Goal: Complete application form

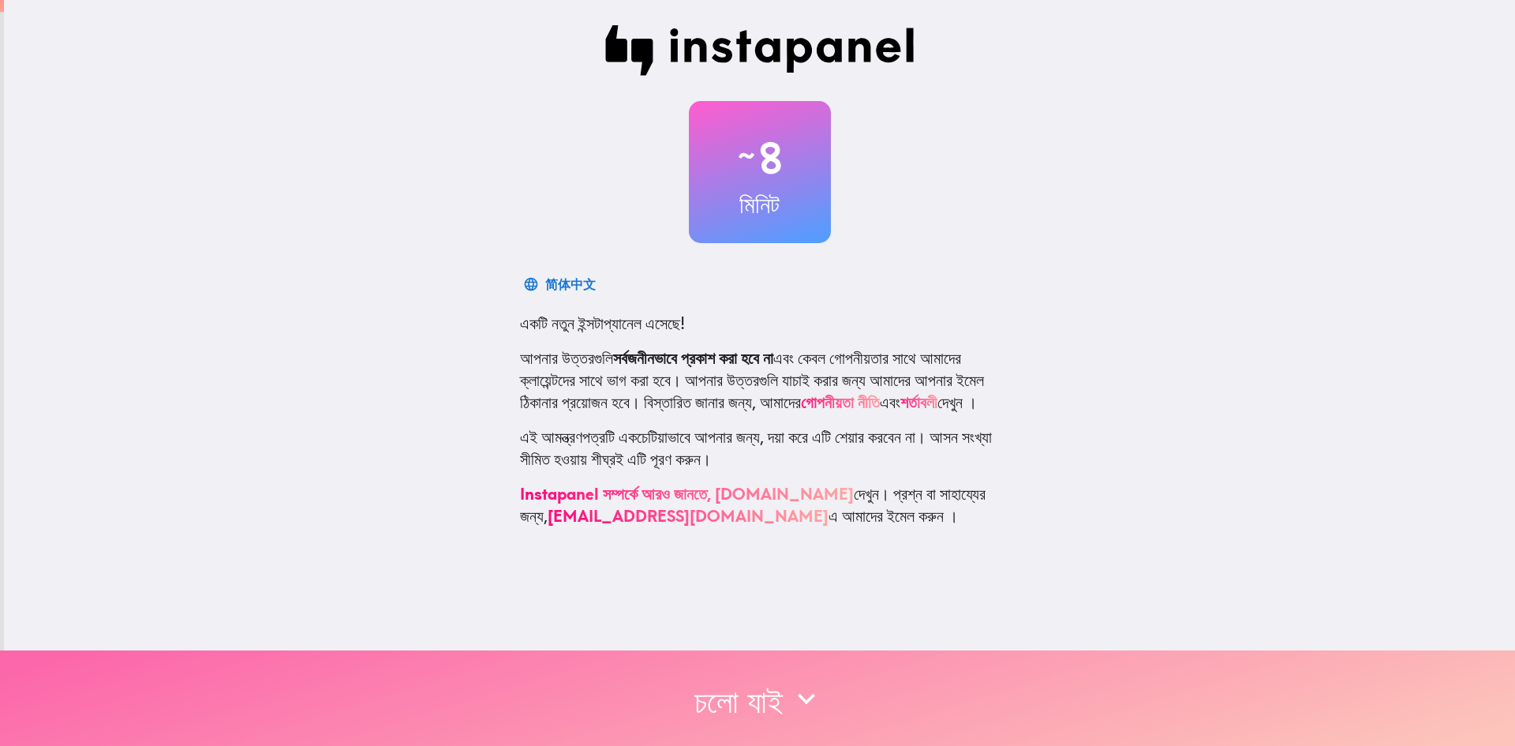
click at [1111, 688] on button "চলো যাই" at bounding box center [757, 697] width 1515 height 95
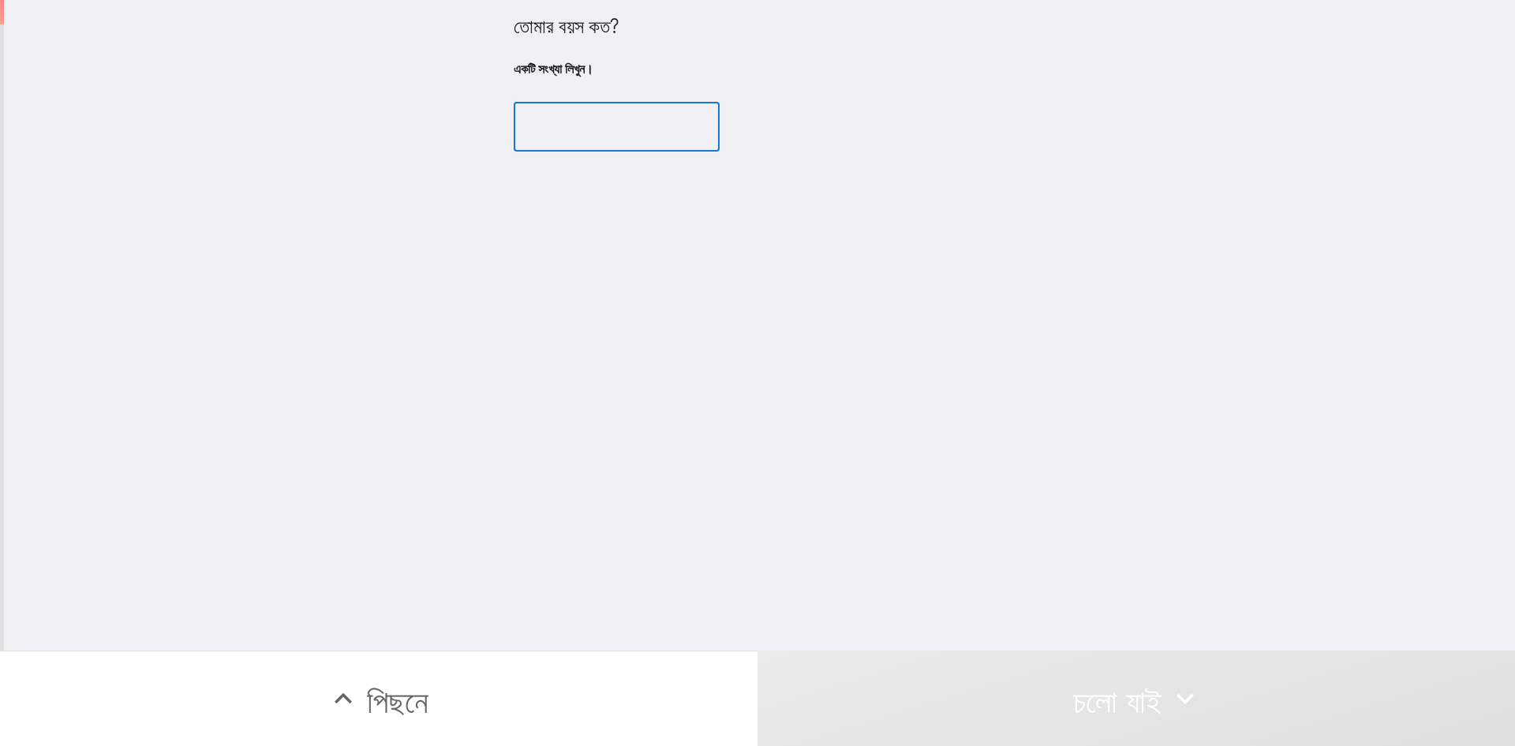
click at [554, 129] on input "number" at bounding box center [617, 127] width 206 height 49
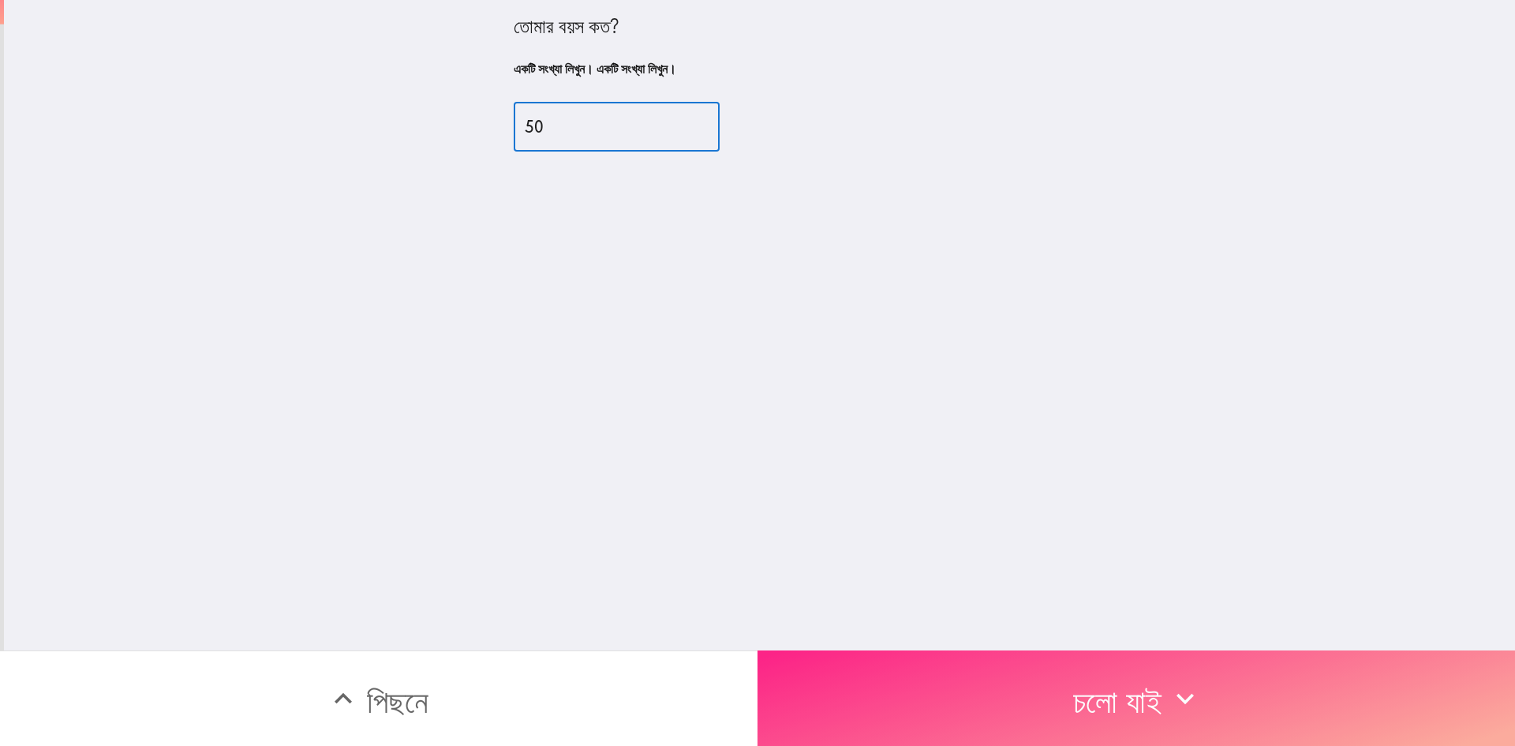
type input "50"
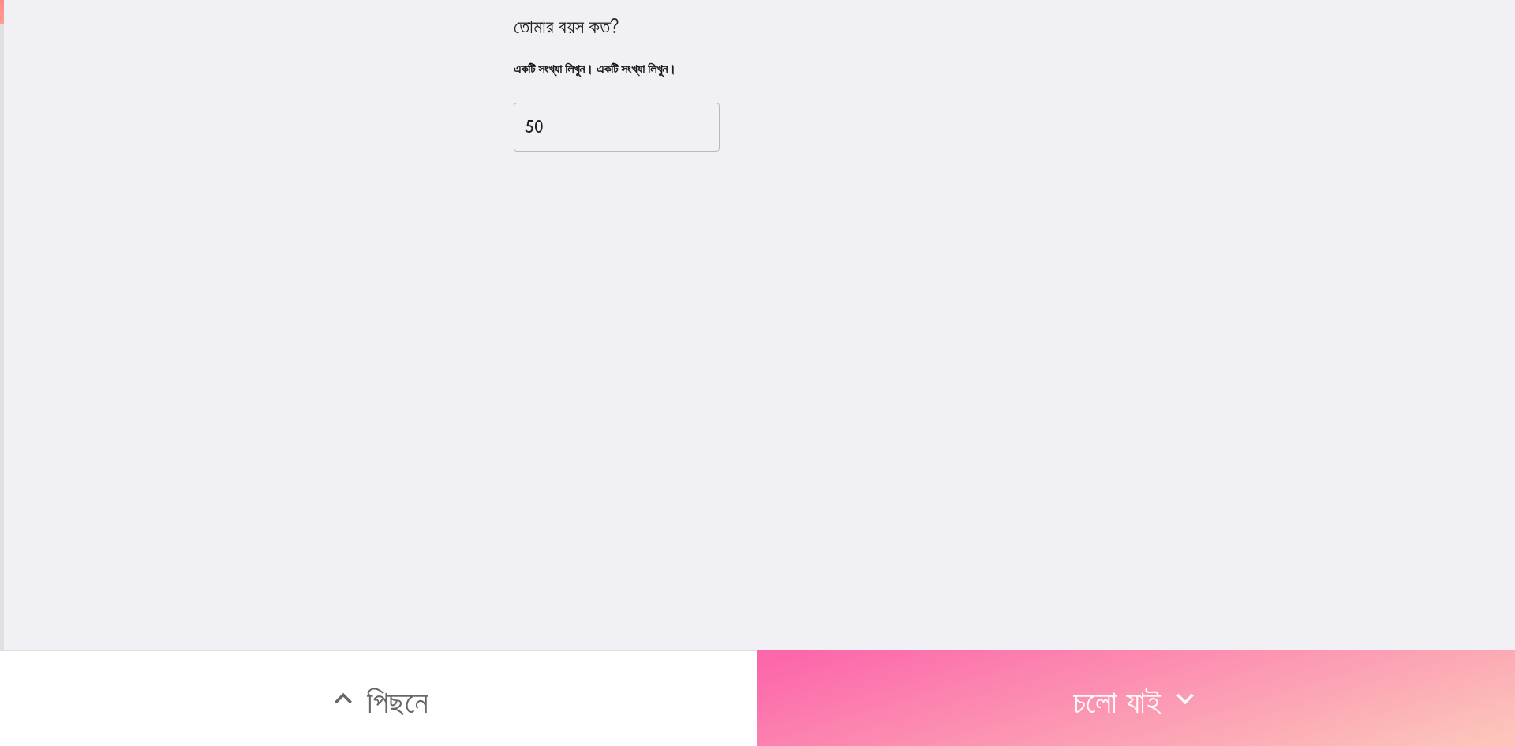
click at [939, 663] on button "চলো যাই" at bounding box center [1135, 697] width 757 height 95
click at [899, 702] on button "পরবর্তী" at bounding box center [1135, 697] width 757 height 95
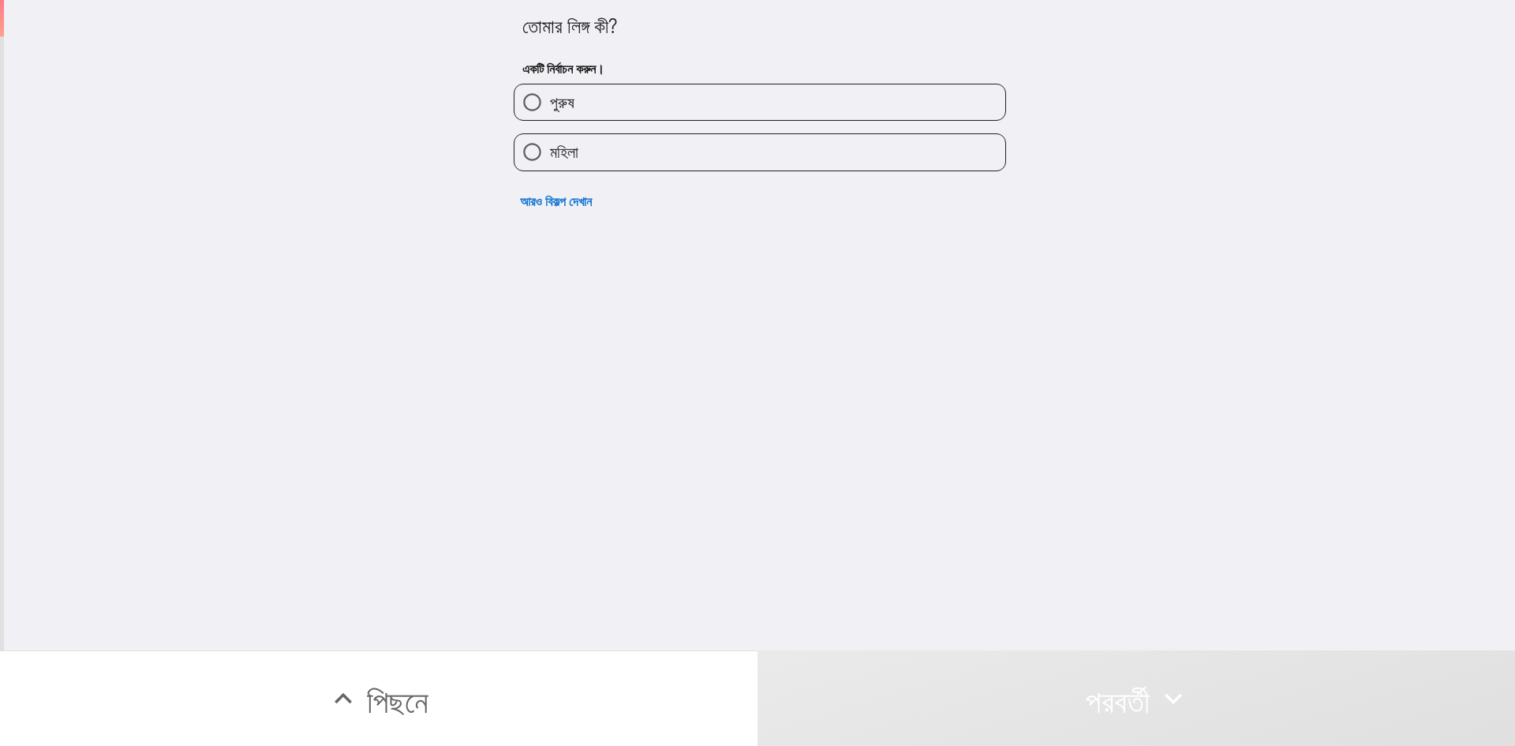
click at [517, 99] on input "পুরুষ" at bounding box center [532, 102] width 36 height 36
radio input "true"
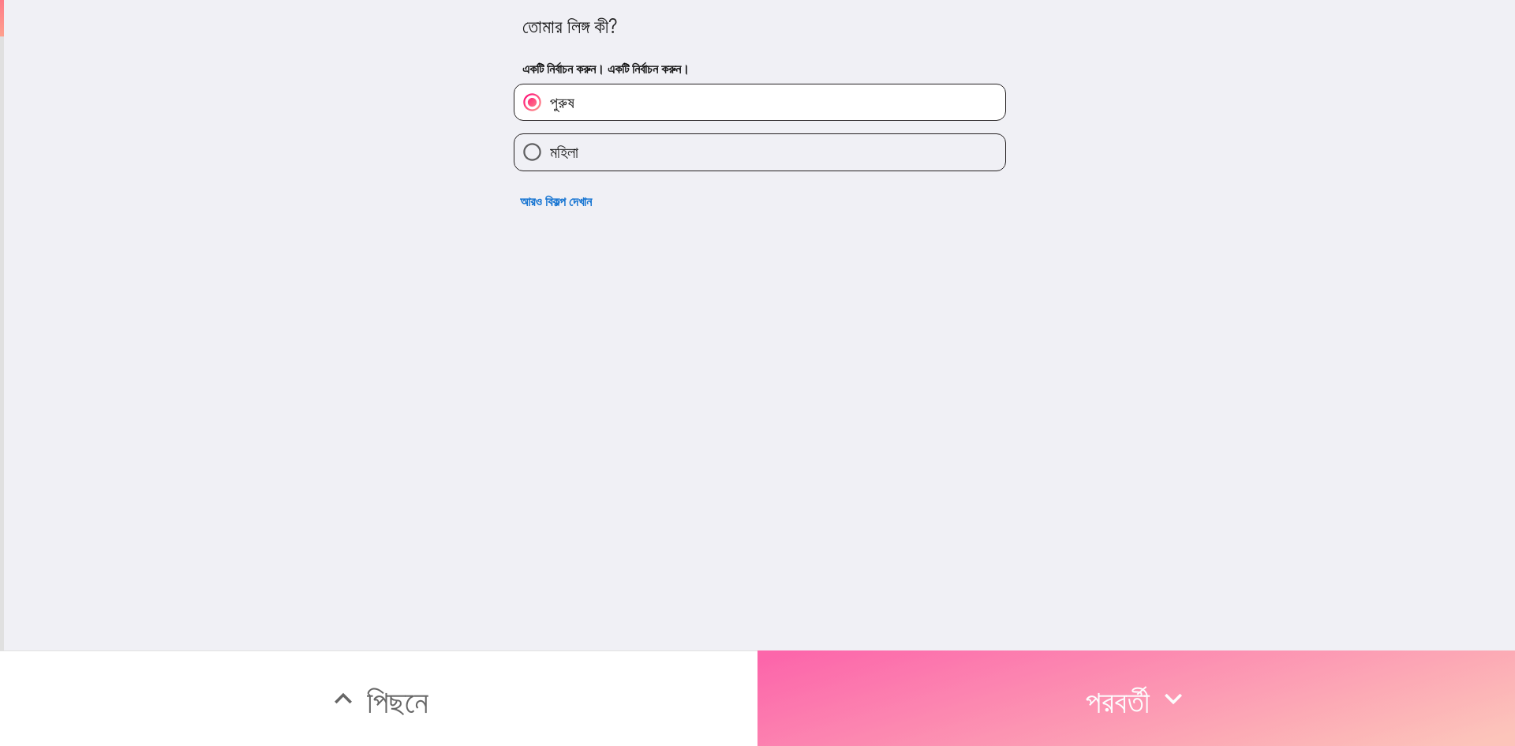
click at [871, 696] on button "পরবর্তী" at bounding box center [1135, 697] width 757 height 95
